Goal: Check status: Check status

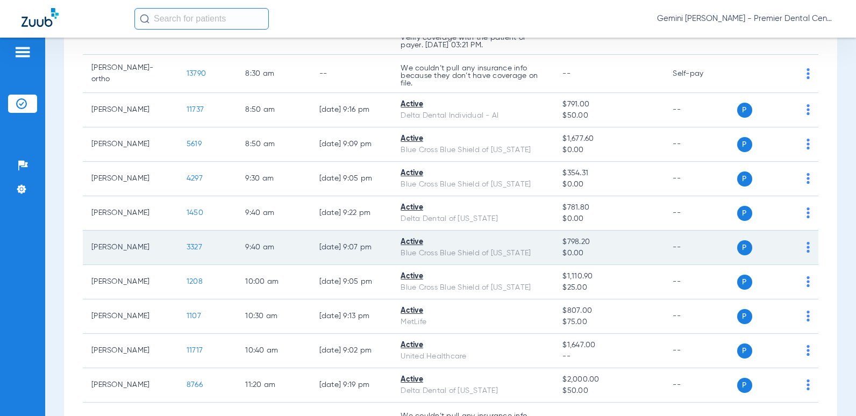
scroll to position [323, 0]
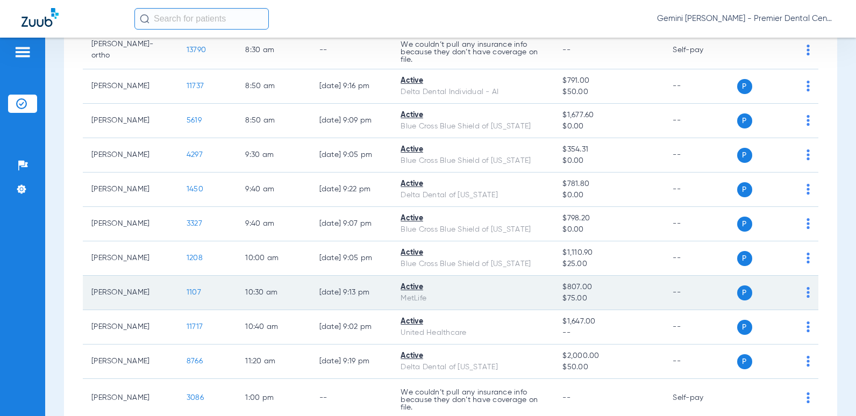
click at [187, 291] on span "1107" at bounding box center [194, 293] width 15 height 8
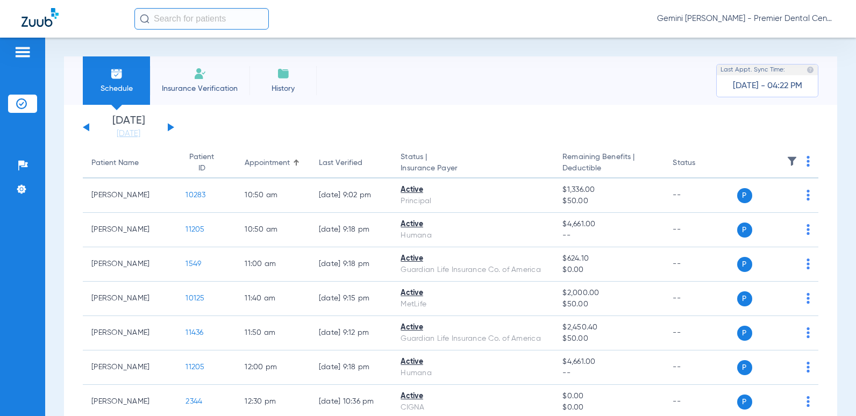
click at [166, 125] on div "[DATE] [DATE] [DATE] [DATE] [DATE] [DATE] [DATE] [DATE] [DATE] [DATE] [DATE] [D…" at bounding box center [128, 128] width 91 height 24
click at [171, 130] on div "[DATE] [DATE] [DATE] [DATE] [DATE] [DATE] [DATE] [DATE] [DATE] [DATE] [DATE] [D…" at bounding box center [128, 128] width 91 height 24
click at [168, 124] on button at bounding box center [171, 127] width 6 height 8
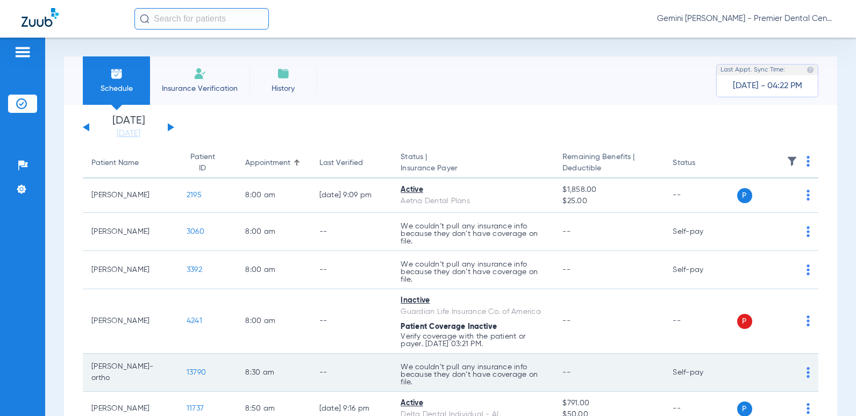
scroll to position [54, 0]
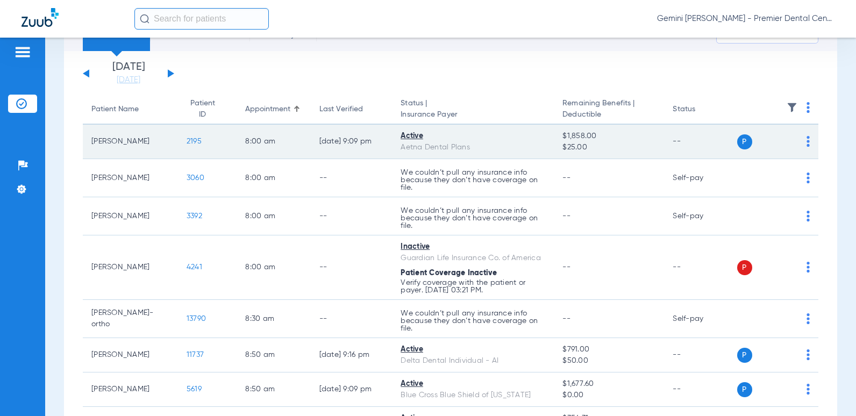
click at [187, 141] on span "2195" at bounding box center [194, 142] width 15 height 8
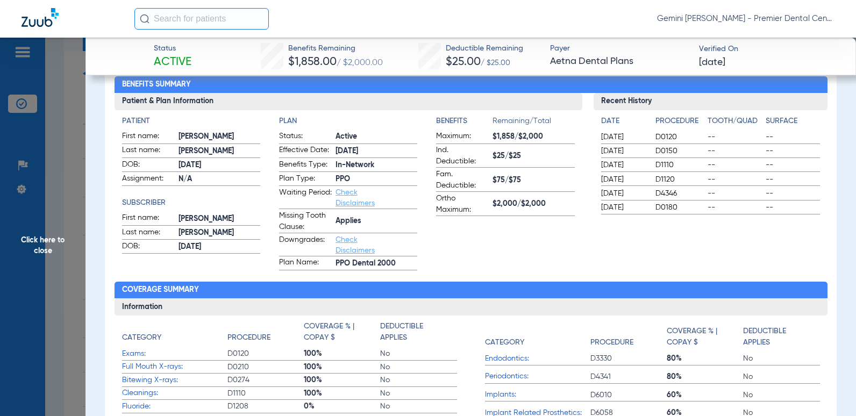
scroll to position [0, 0]
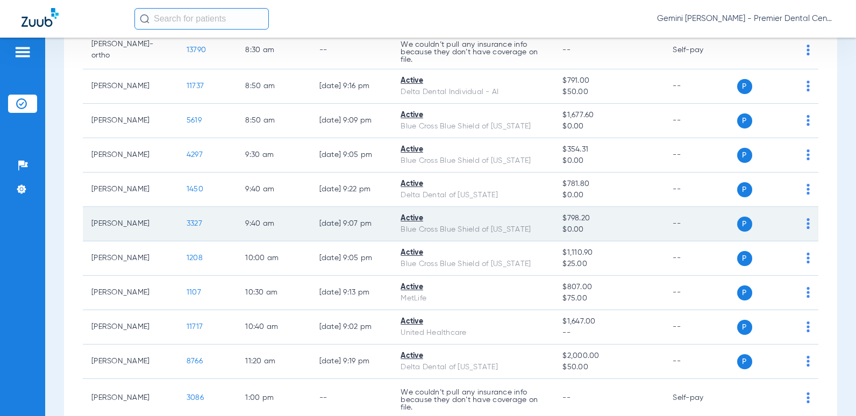
scroll to position [376, 0]
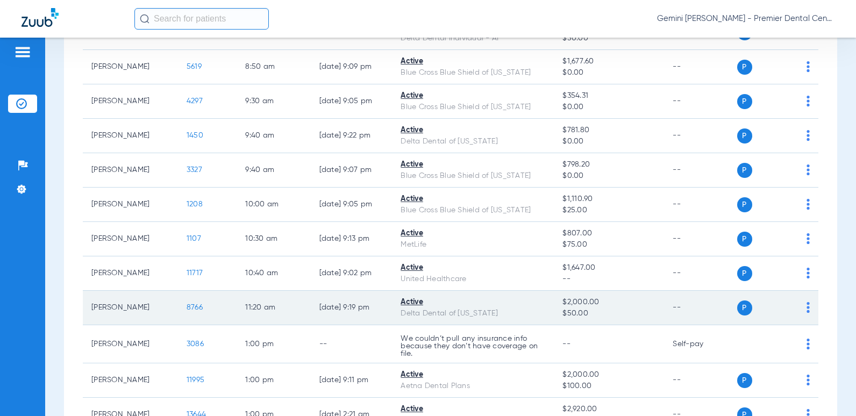
click at [189, 305] on span "8766" at bounding box center [195, 308] width 16 height 8
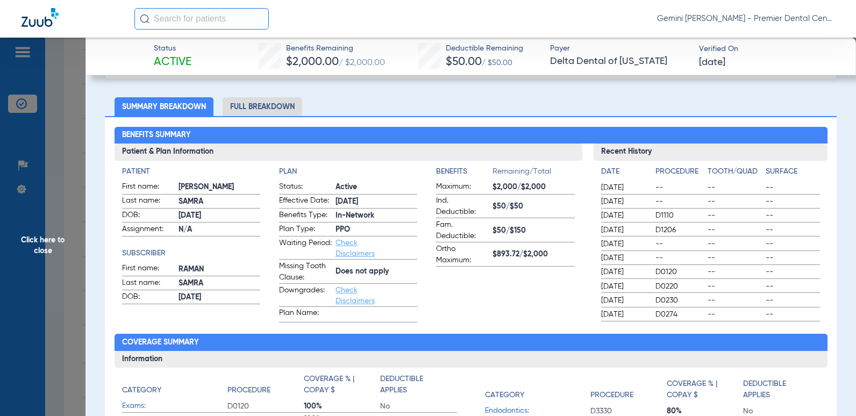
scroll to position [108, 0]
